Goal: Navigation & Orientation: Find specific page/section

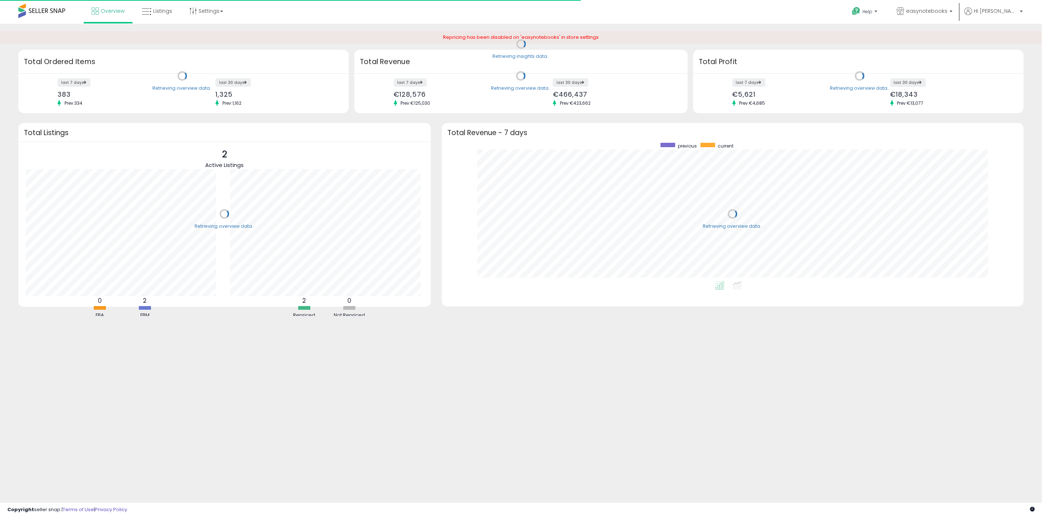
scroll to position [138, 567]
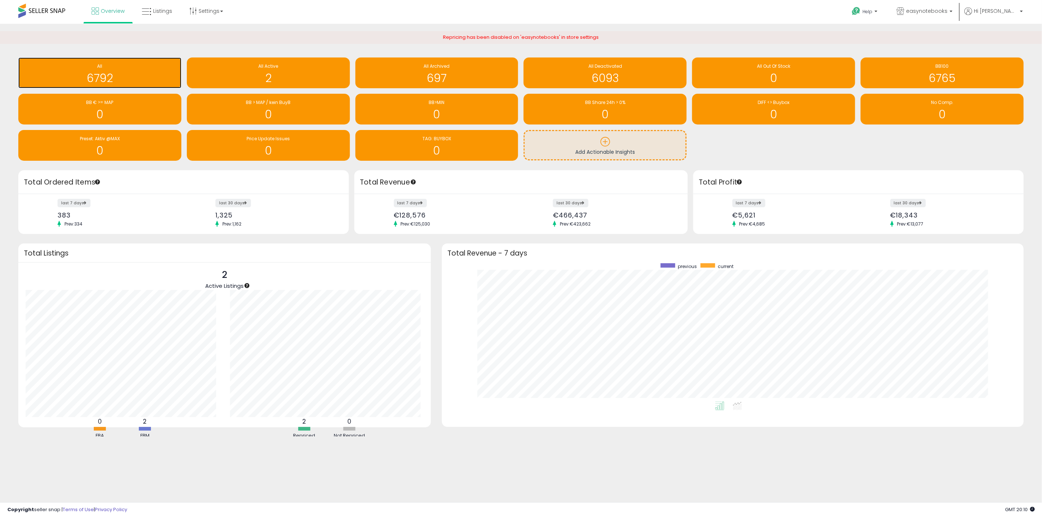
click at [123, 75] on h1 "6792" at bounding box center [100, 78] width 156 height 12
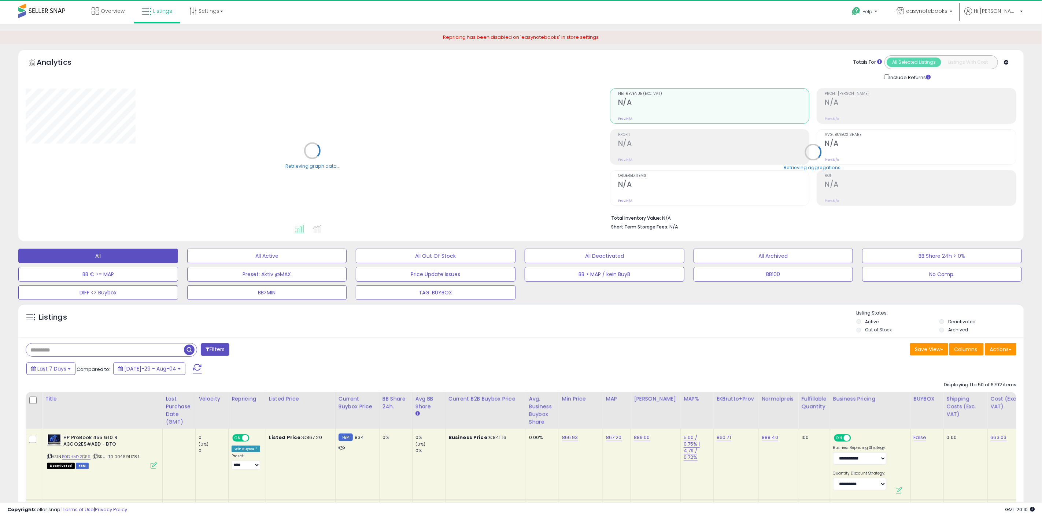
select select "**"
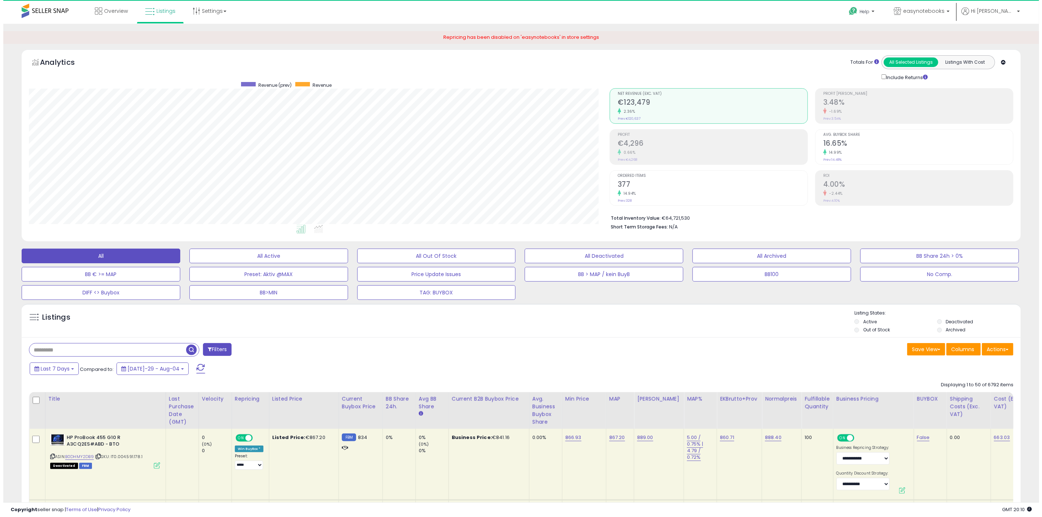
scroll to position [150, 580]
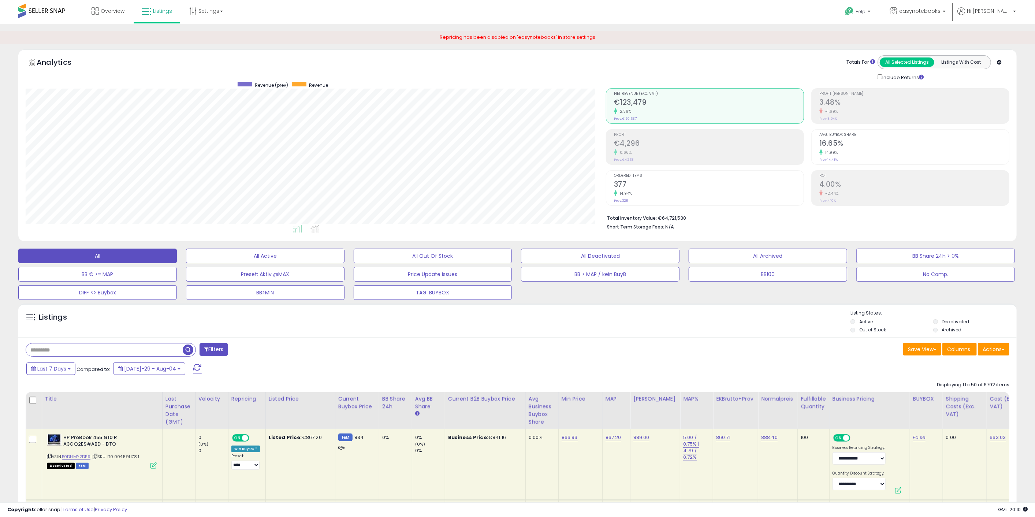
click at [872, 146] on h2 "16.65%" at bounding box center [915, 144] width 190 height 10
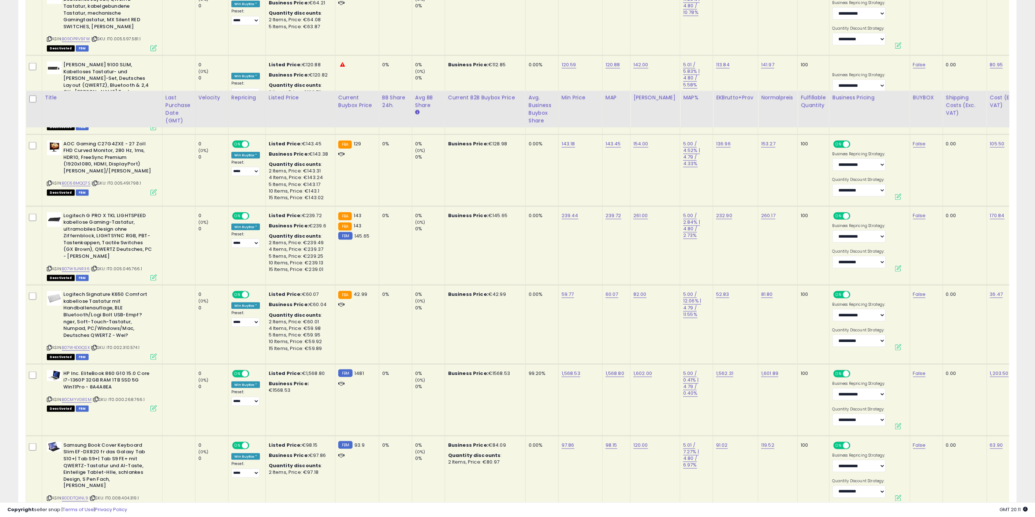
scroll to position [3624, 0]
